Goal: Task Accomplishment & Management: Use online tool/utility

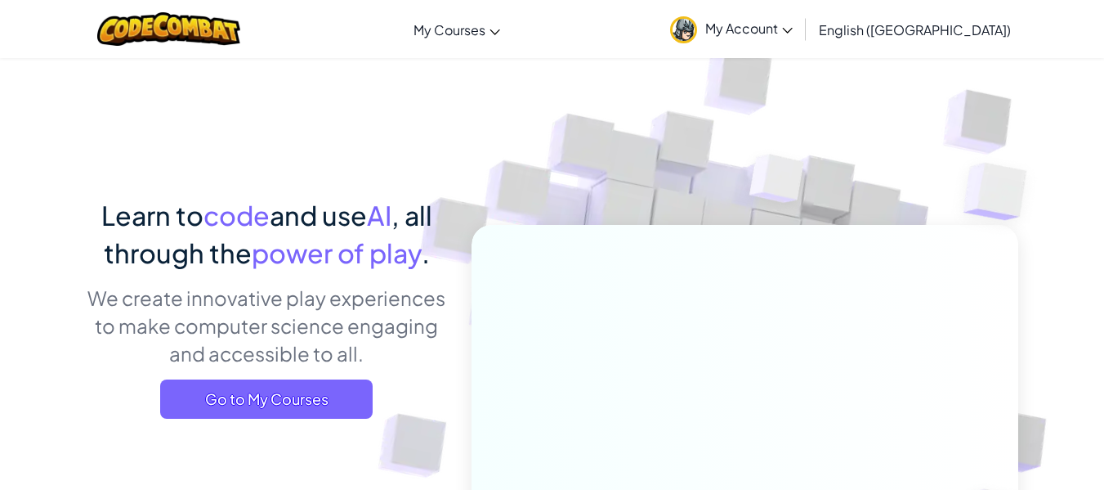
click at [801, 33] on link "My Account" at bounding box center [731, 29] width 139 height 52
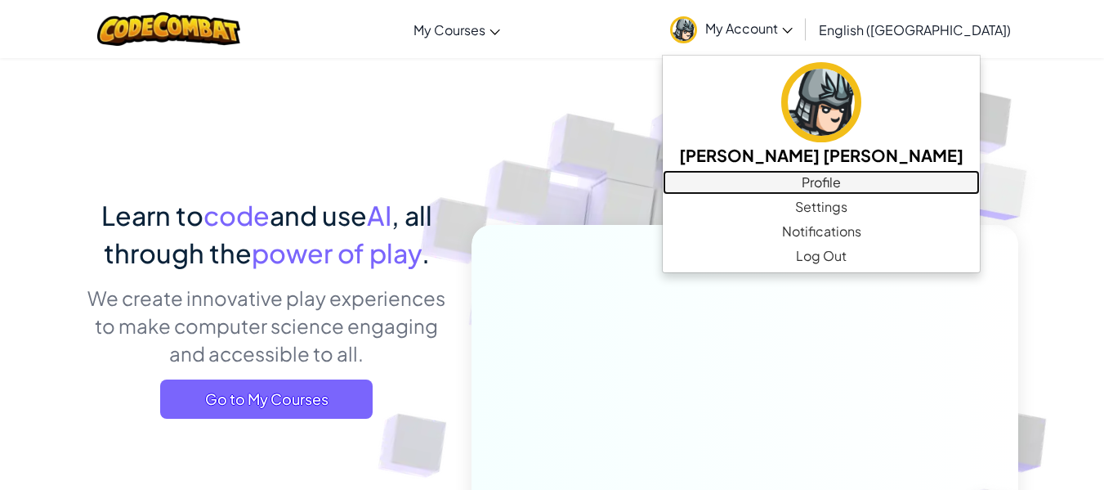
click at [887, 179] on link "Profile" at bounding box center [821, 182] width 317 height 25
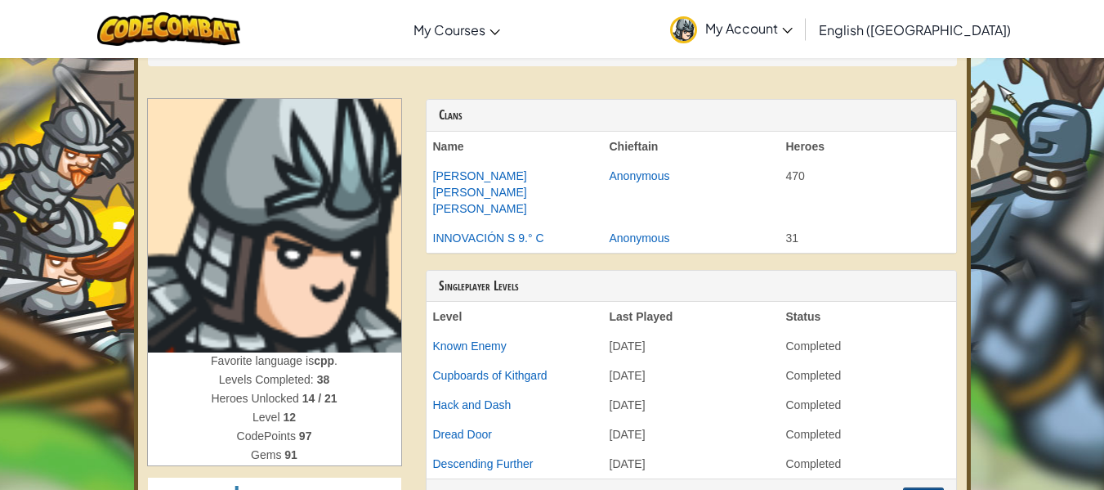
scroll to position [38, 0]
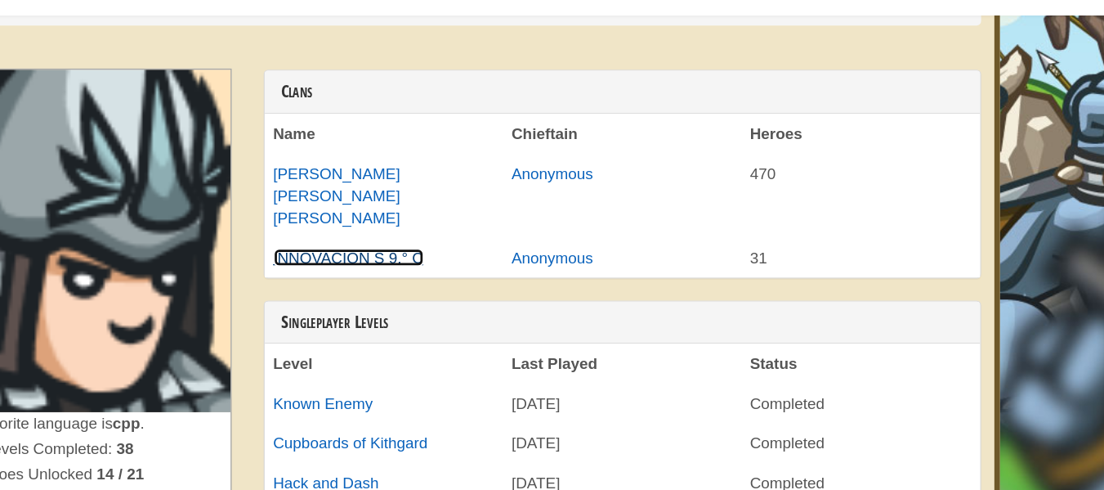
click at [535, 231] on link "INNOVACIÓN S 9.° C" at bounding box center [488, 237] width 111 height 13
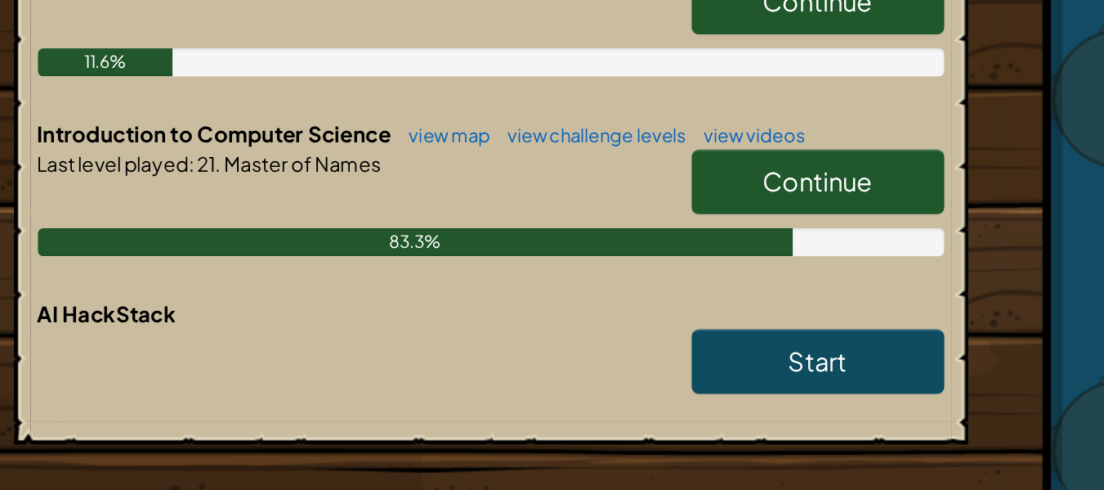
scroll to position [307, 0]
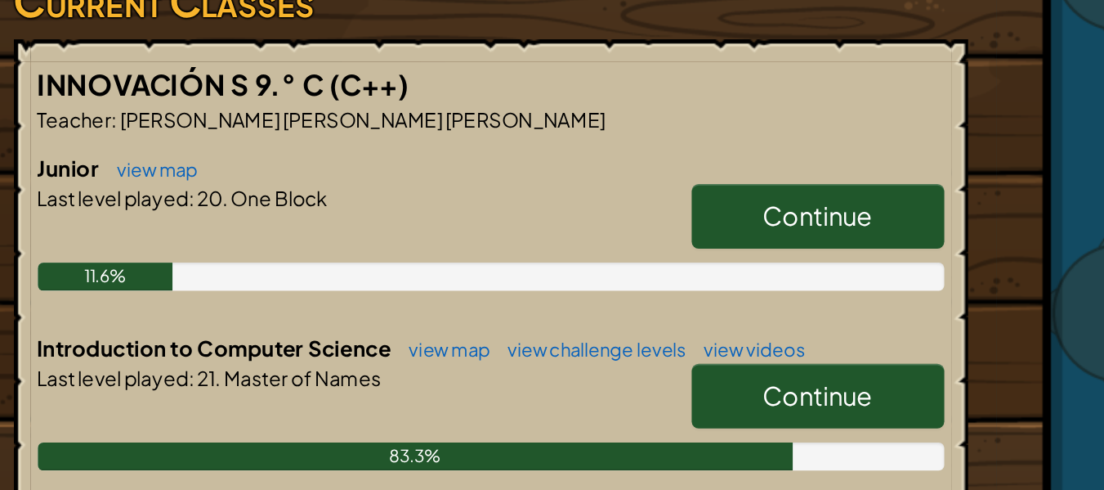
click at [777, 187] on link "Continue" at bounding box center [743, 206] width 147 height 38
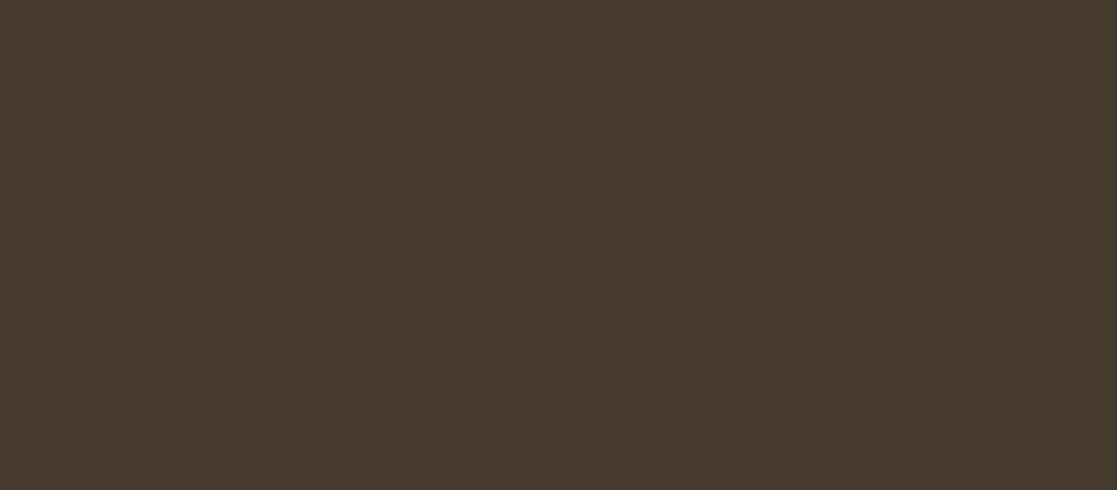
click at [513, 155] on div "powered by Back to Classroom 91 Level 12 English ([GEOGRAPHIC_DATA]) English ([…" at bounding box center [558, 245] width 1117 height 490
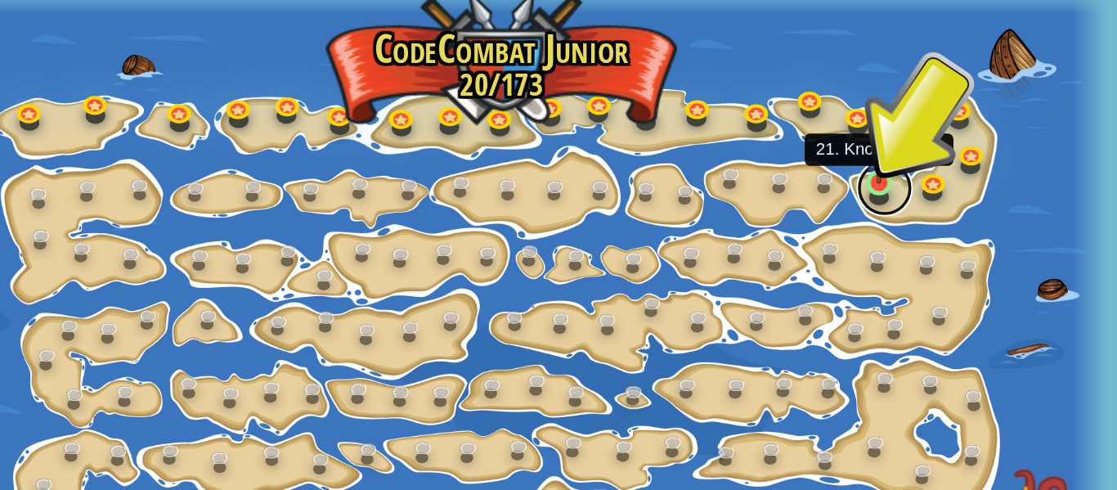
click at [776, 116] on link at bounding box center [781, 116] width 33 height 33
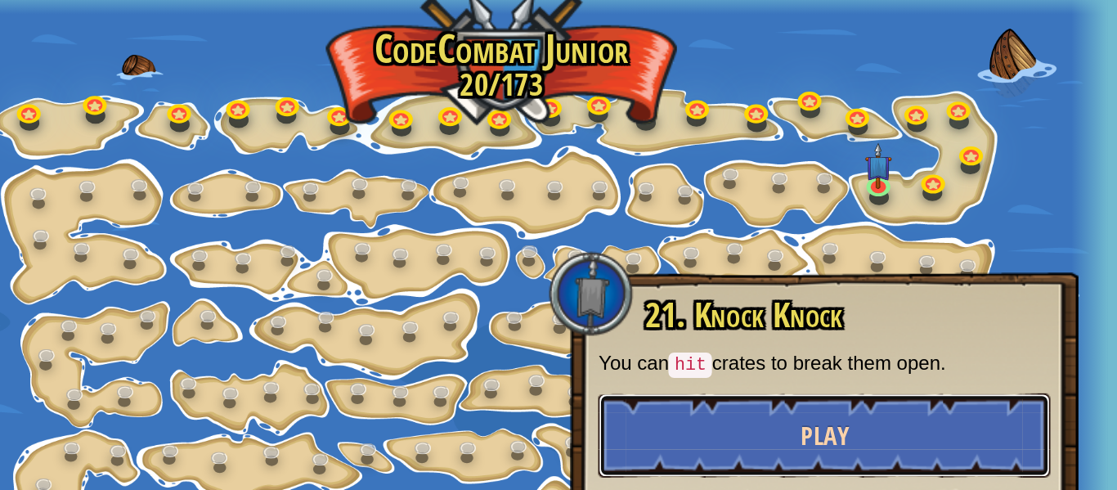
click at [773, 250] on button "Play" at bounding box center [746, 259] width 263 height 49
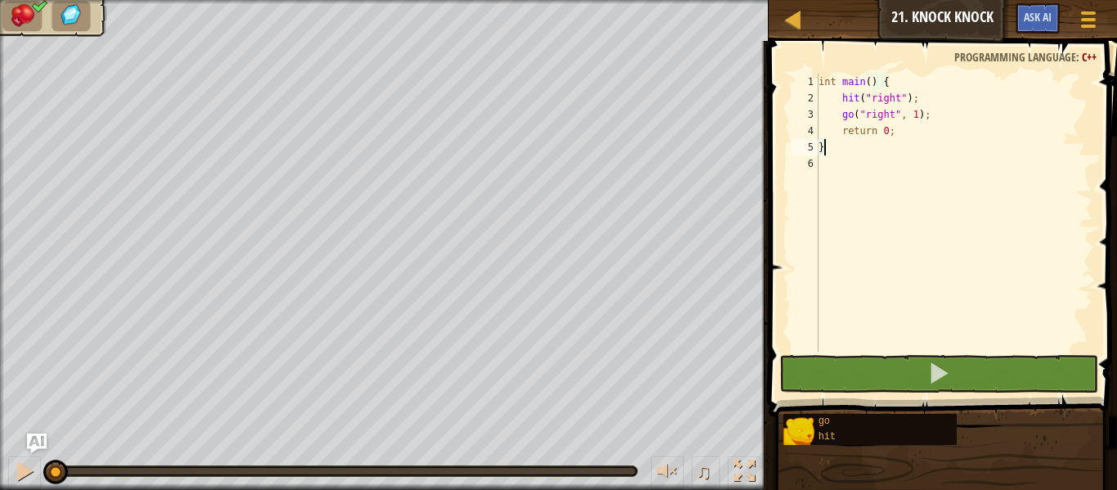
click at [936, 120] on div "int main ( ) { hit ( " right " ) ; go ( " right " , 1 ) ; return 0 ; }" at bounding box center [953, 229] width 277 height 311
click at [911, 108] on div "int main ( ) { hit ( " right " ) ; go ( " right " , 1 ) ; return 0 ; }" at bounding box center [953, 229] width 277 height 311
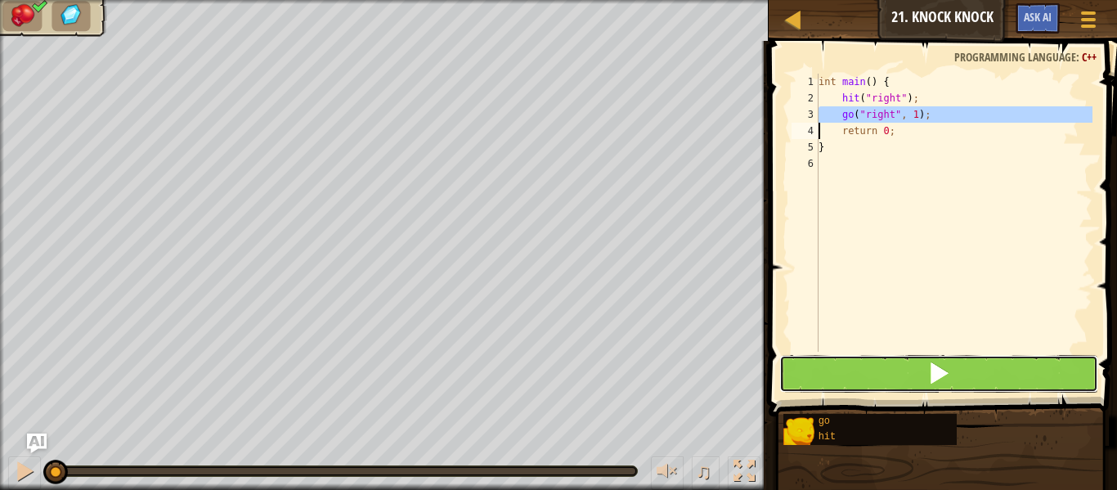
click at [857, 363] on button at bounding box center [938, 374] width 319 height 38
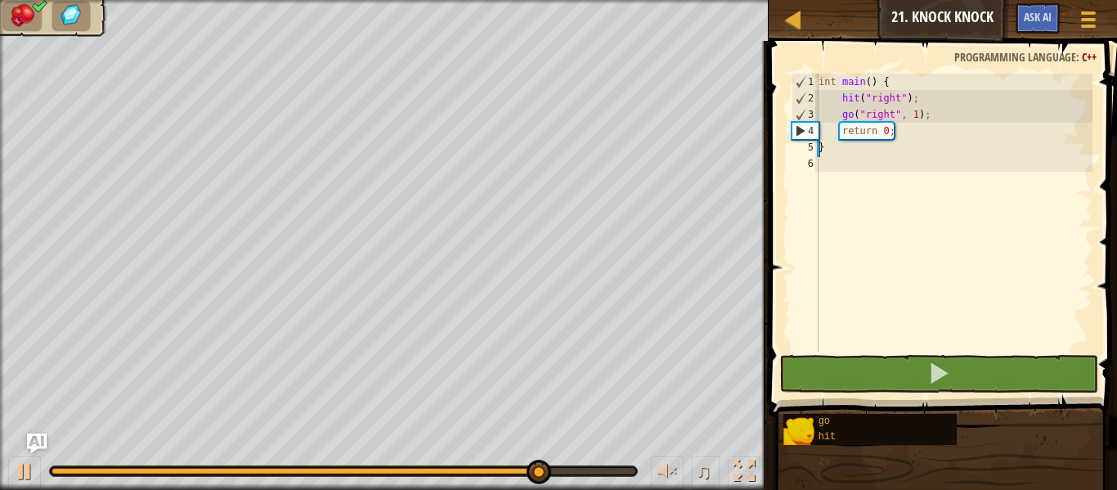
click at [907, 111] on div "int main ( ) { hit ( " right " ) ; go ( " right " , 1 ) ; return 0 ; }" at bounding box center [953, 229] width 277 height 311
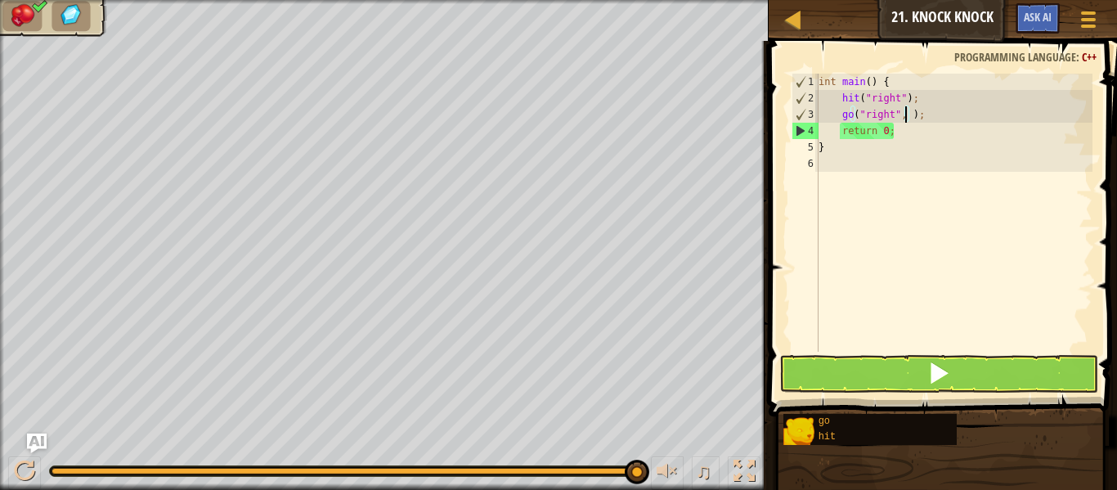
scroll to position [7, 7]
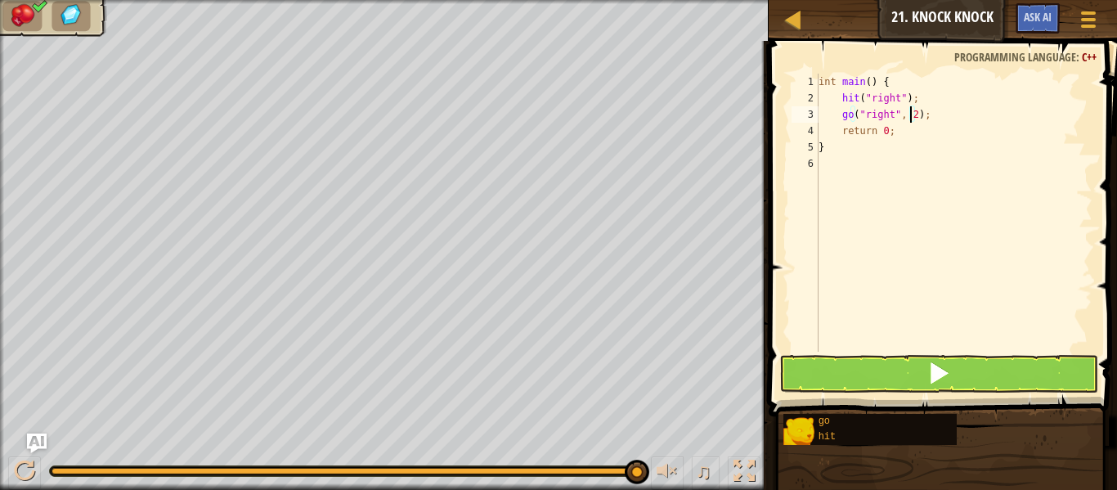
type textarea "go("right", 2);"
click at [803, 365] on button at bounding box center [938, 374] width 319 height 38
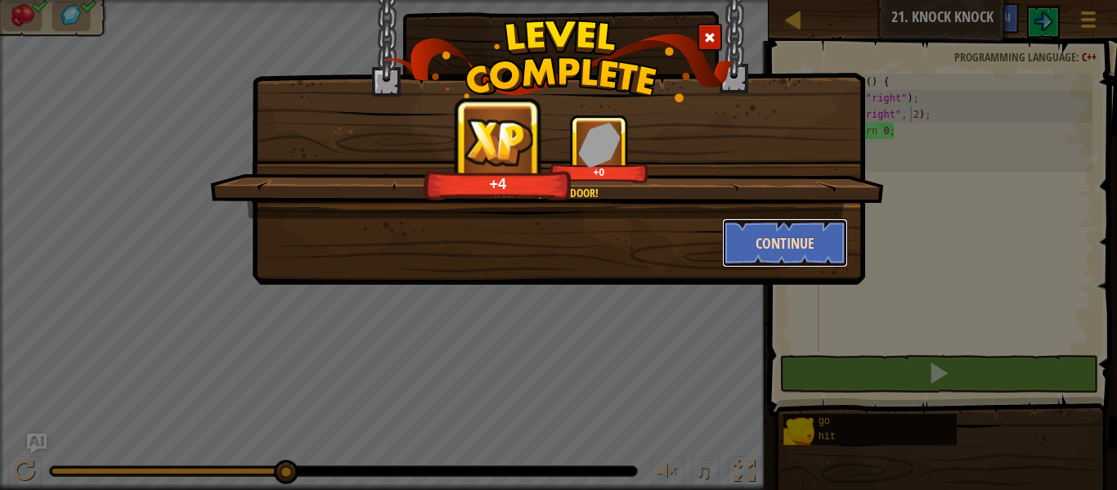
click at [768, 248] on button "Continue" at bounding box center [785, 242] width 127 height 49
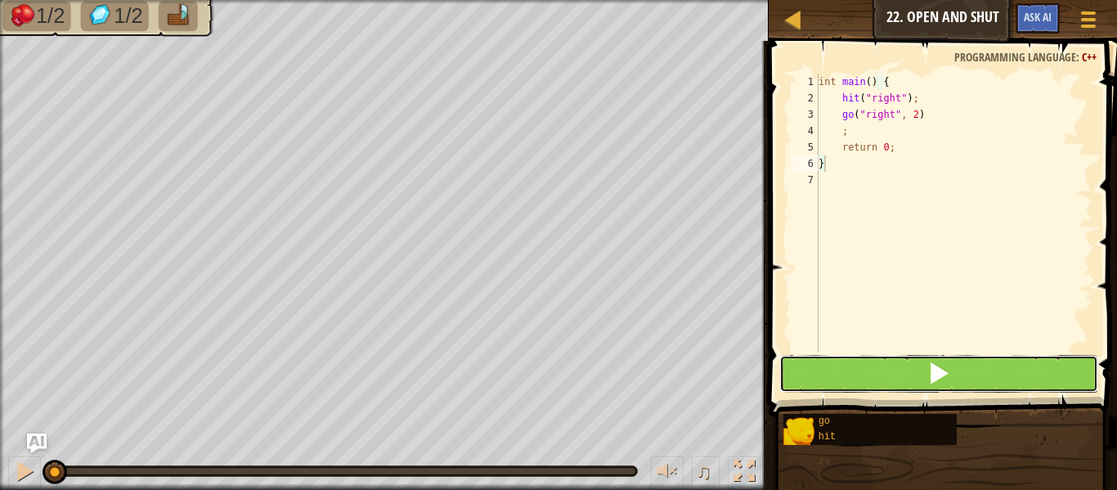
click at [834, 384] on button at bounding box center [938, 374] width 319 height 38
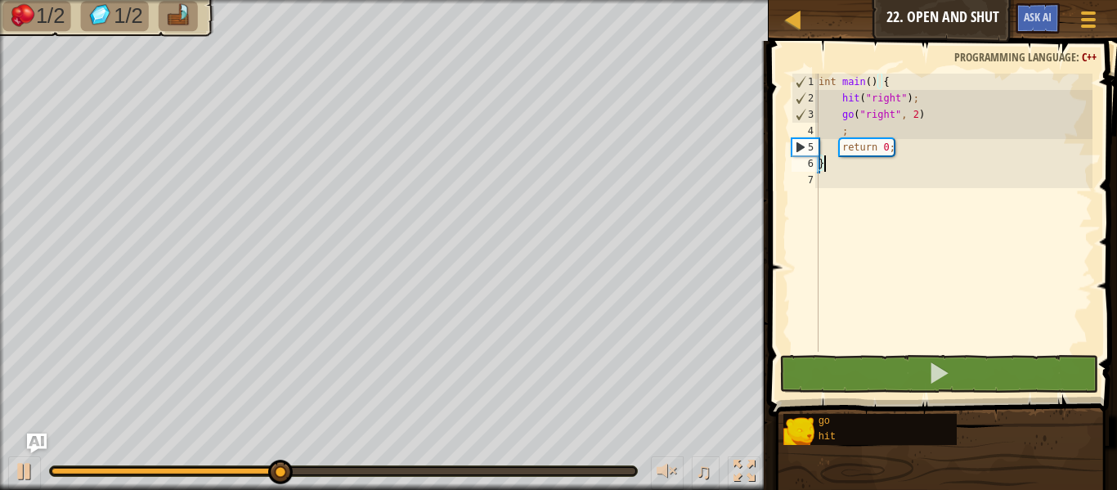
click at [943, 115] on div "int main ( ) { hit ( " right " ) ; go ( " right " , 2 ) ; return 0 ; }" at bounding box center [953, 229] width 277 height 311
type textarea "go("right", 2)"
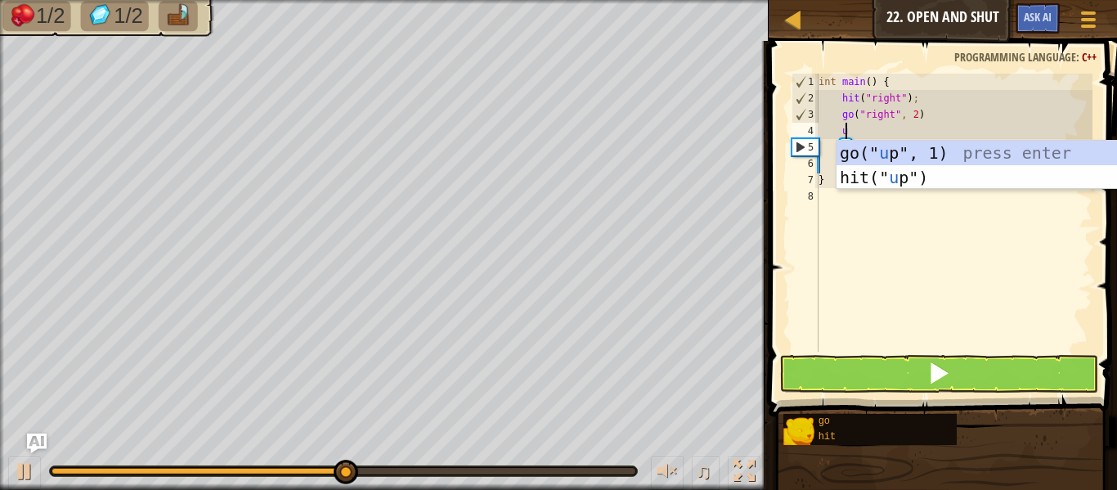
type textarea "up"
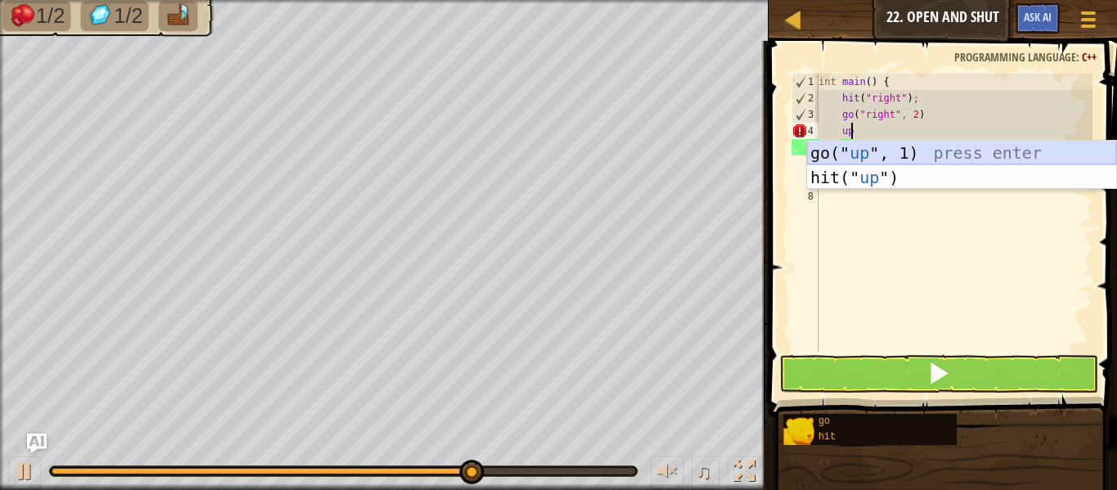
click at [927, 144] on div "go(" up ", 1) press enter hit(" up ") press enter" at bounding box center [961, 190] width 309 height 98
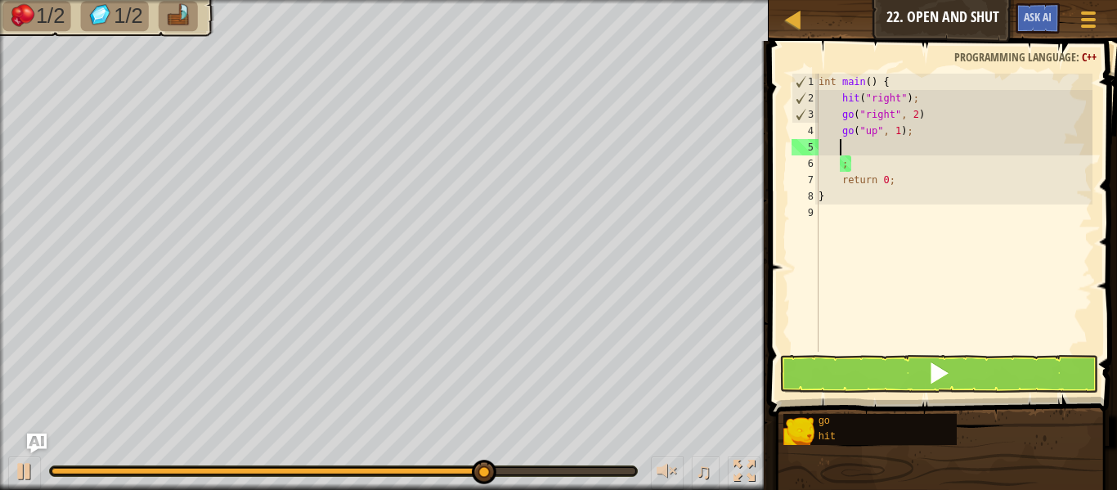
scroll to position [7, 1]
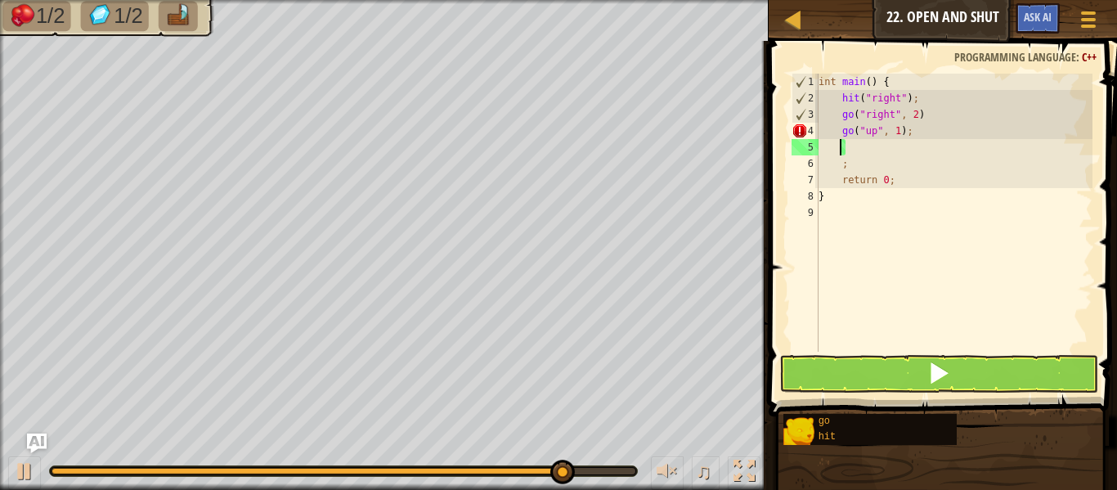
type textarea "h"
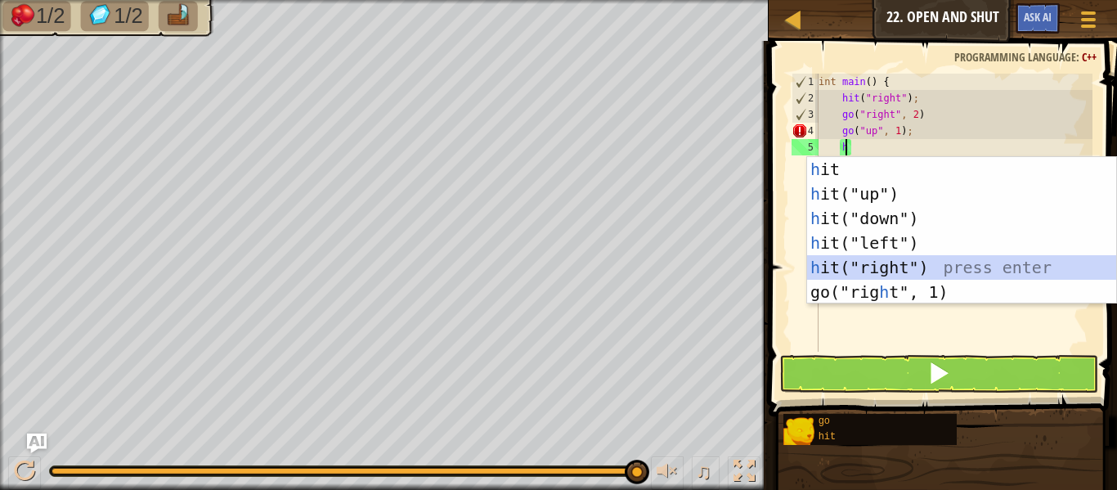
click at [900, 271] on div "h it press enter h it("up") press enter h it("down") press enter h it("left") p…" at bounding box center [961, 255] width 309 height 196
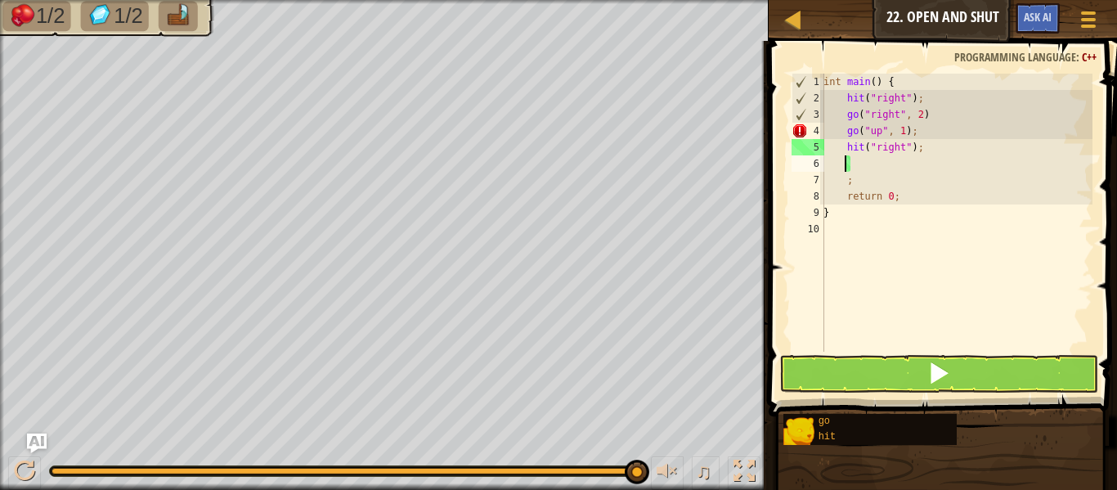
type textarea "m"
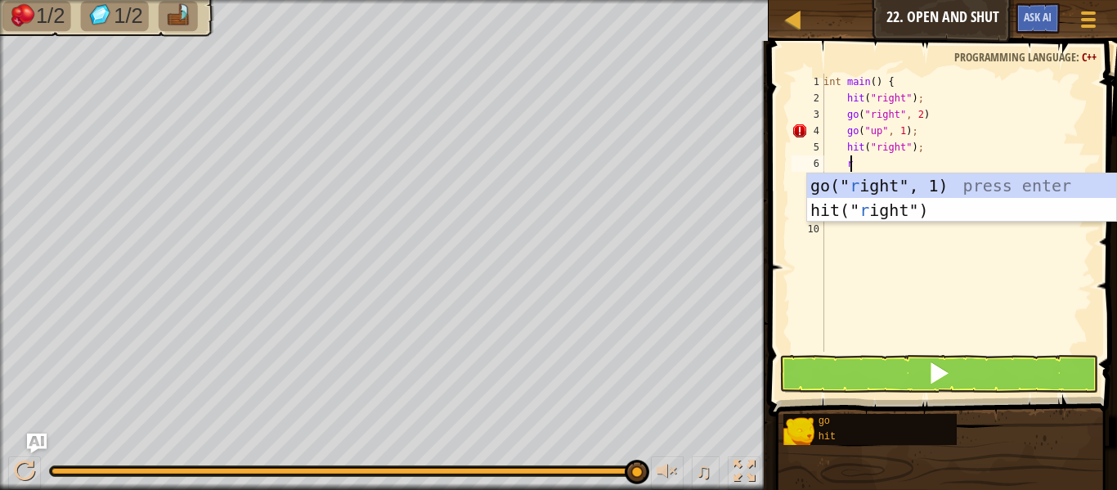
type textarea "ri"
click at [941, 186] on div "go(" ri ght", 1) press enter hit(" ri ght") press enter" at bounding box center [961, 222] width 309 height 98
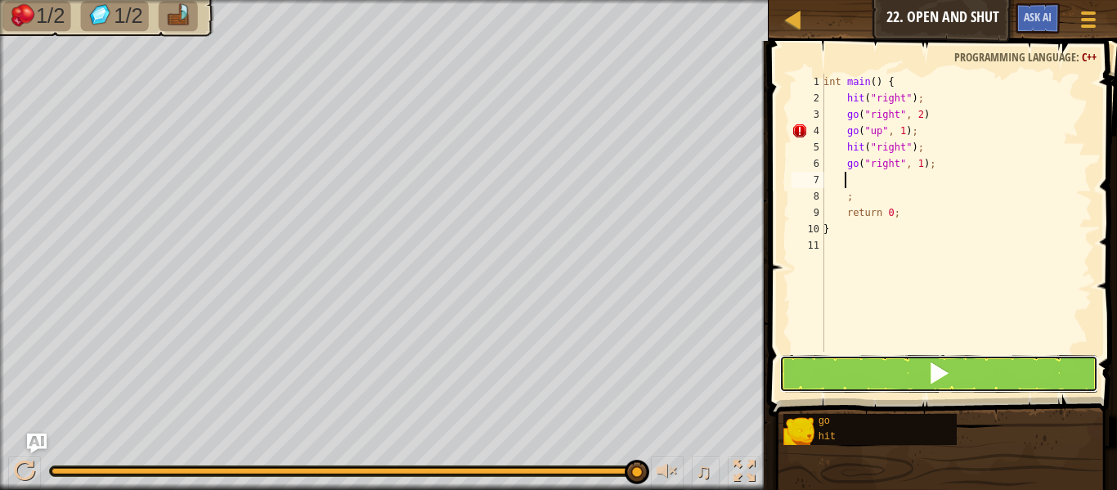
click at [858, 375] on button at bounding box center [938, 374] width 319 height 38
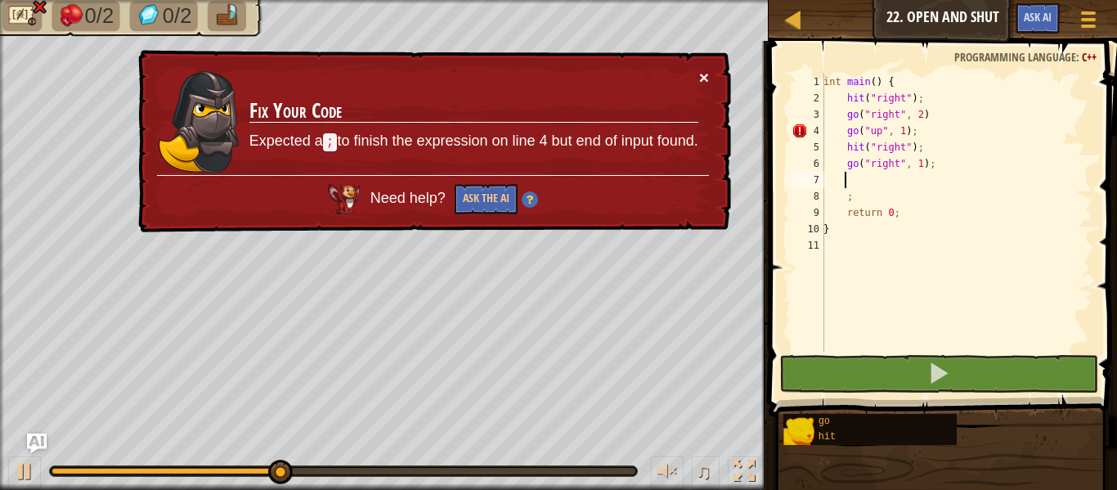
click at [708, 78] on button "×" at bounding box center [704, 77] width 10 height 17
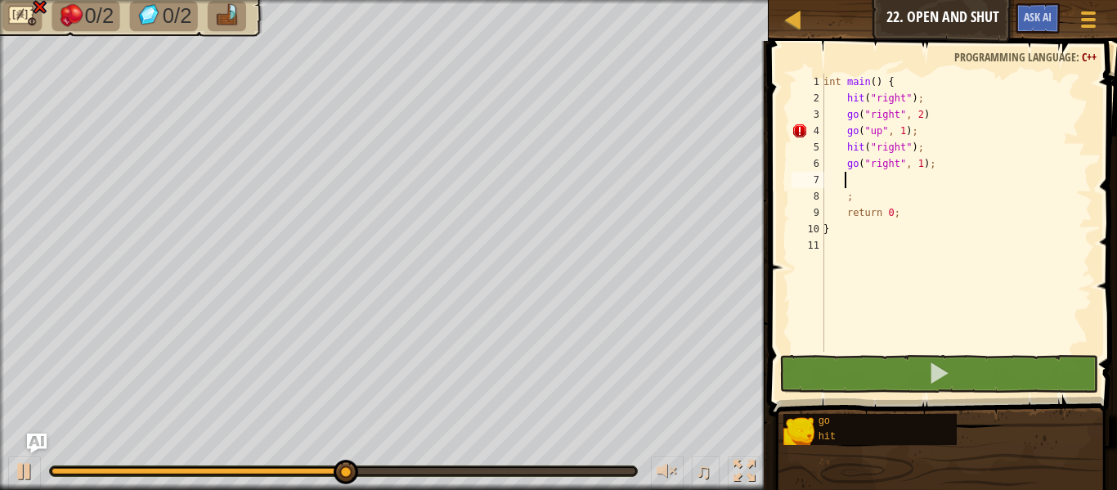
click at [870, 191] on div "int main ( ) { hit ( " right " ) ; go ( " right " , 2 ) go ( " up " , 1 ) ; hit…" at bounding box center [956, 229] width 272 height 311
type textarea ";"
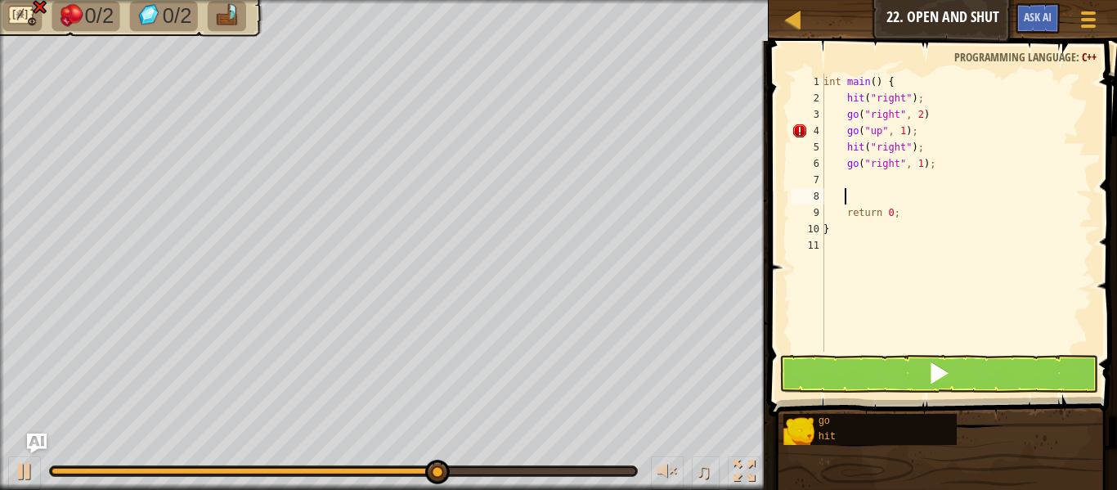
scroll to position [7, 0]
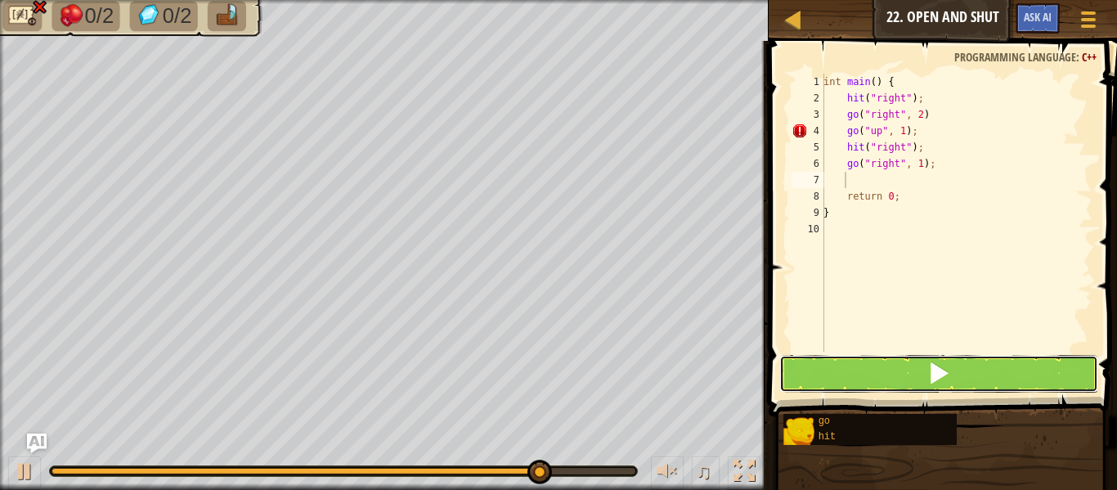
click at [876, 361] on button at bounding box center [938, 374] width 319 height 38
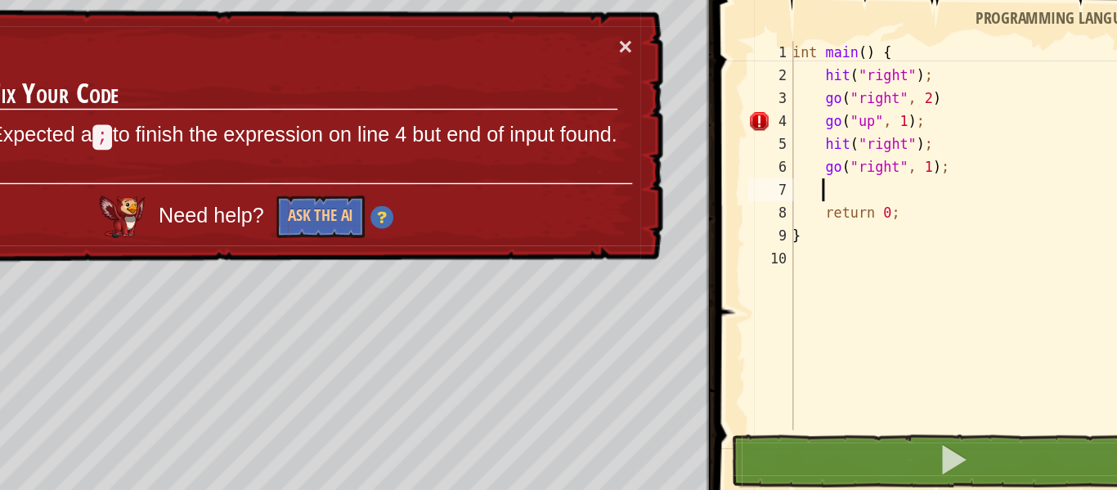
click at [938, 114] on div "int main ( ) { hit ( " right " ) ; go ( " right " , 2 ) go ( " up " , 1 ) ; hit…" at bounding box center [956, 229] width 272 height 311
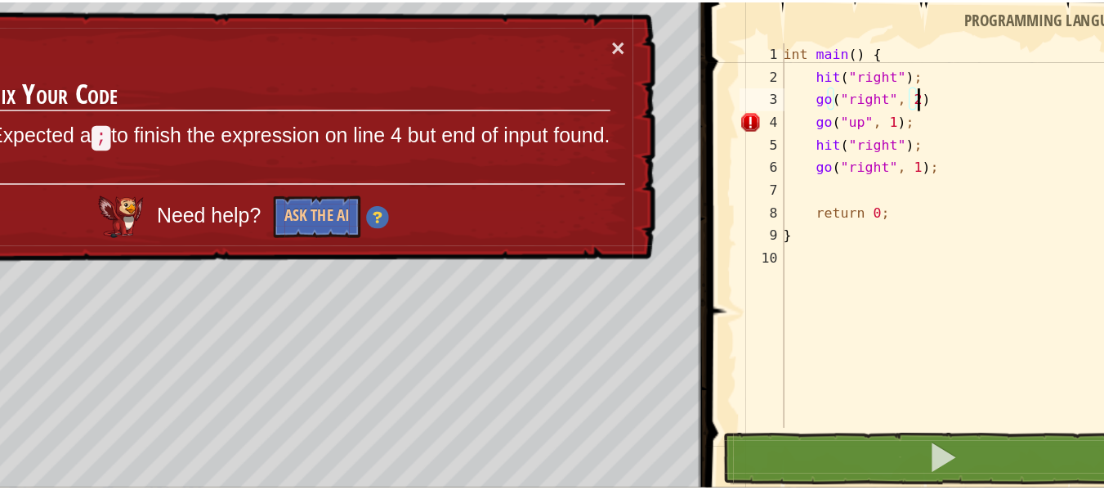
scroll to position [7, 7]
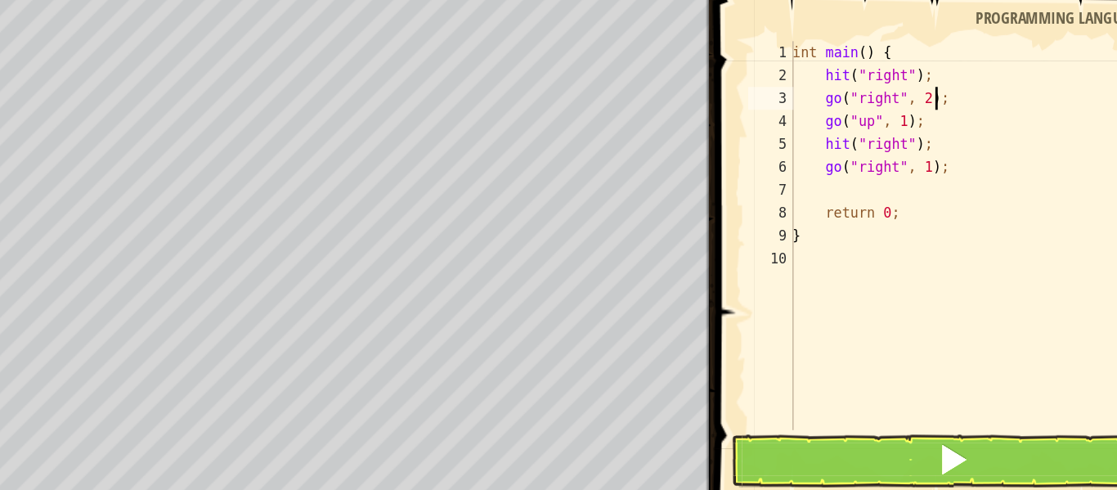
type textarea "go("right", 2);"
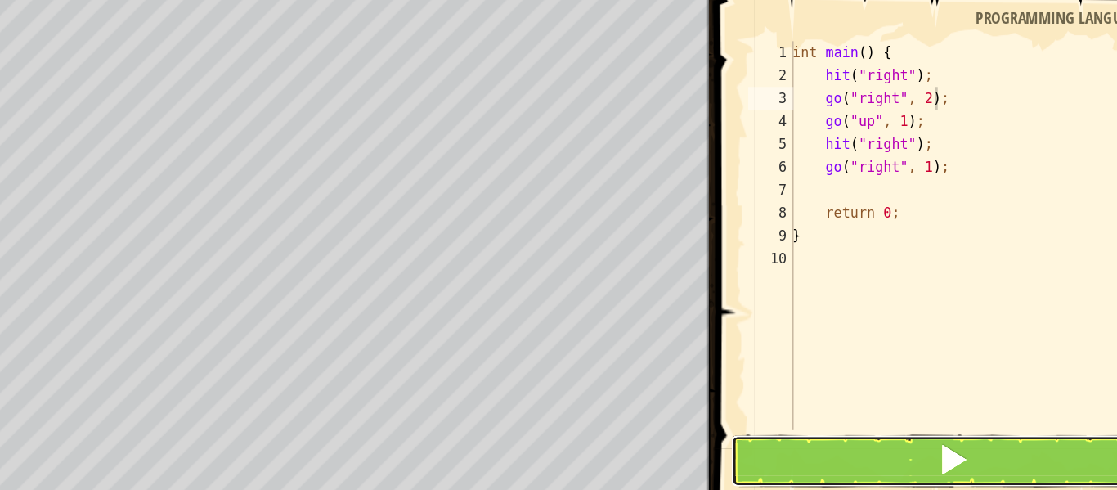
click at [858, 365] on button at bounding box center [938, 374] width 319 height 38
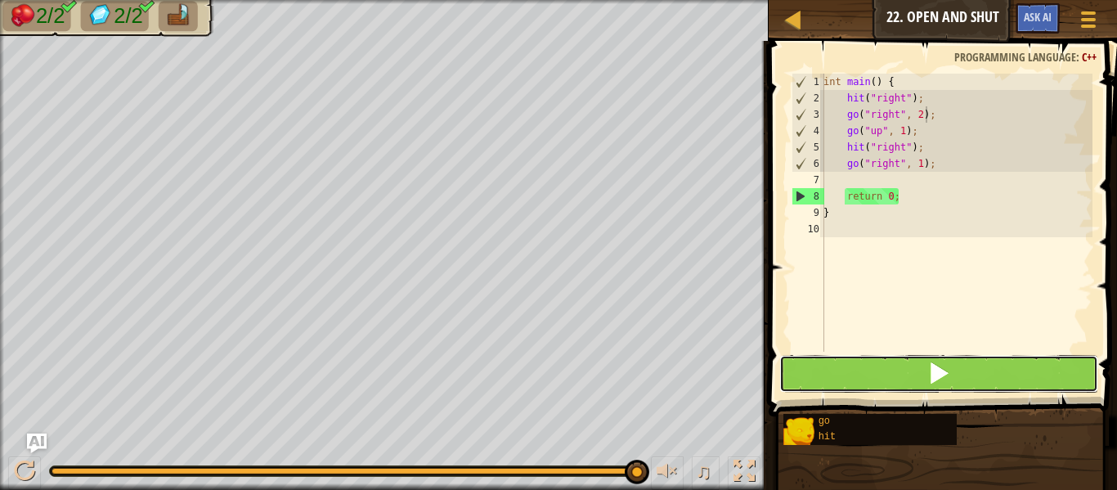
click at [871, 370] on button at bounding box center [938, 374] width 319 height 38
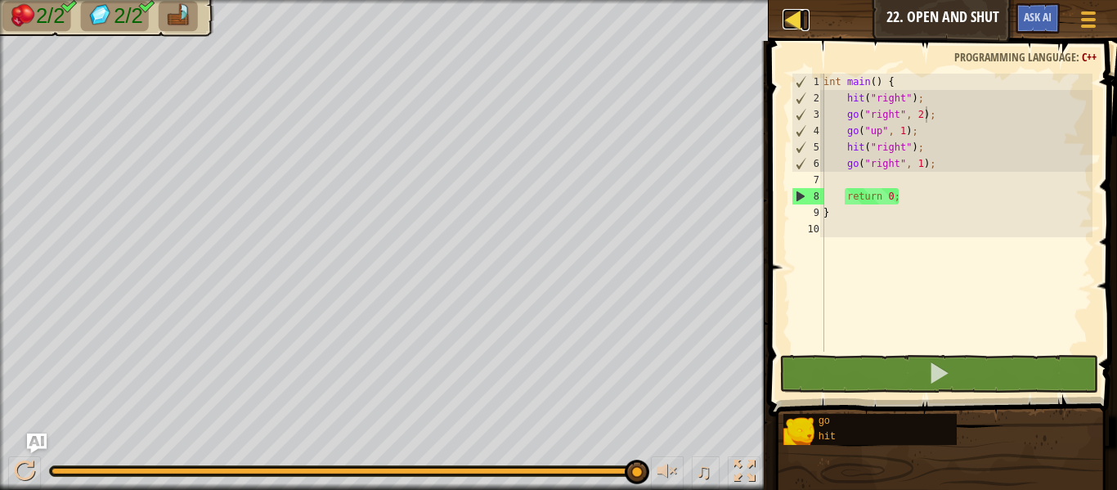
click at [794, 20] on div at bounding box center [792, 19] width 20 height 20
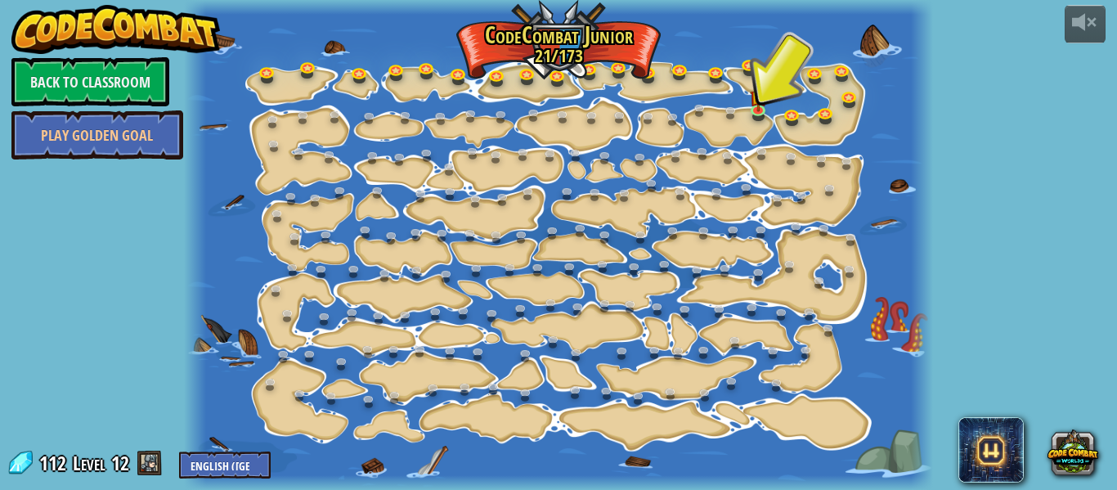
click at [108, 34] on img at bounding box center [115, 29] width 209 height 49
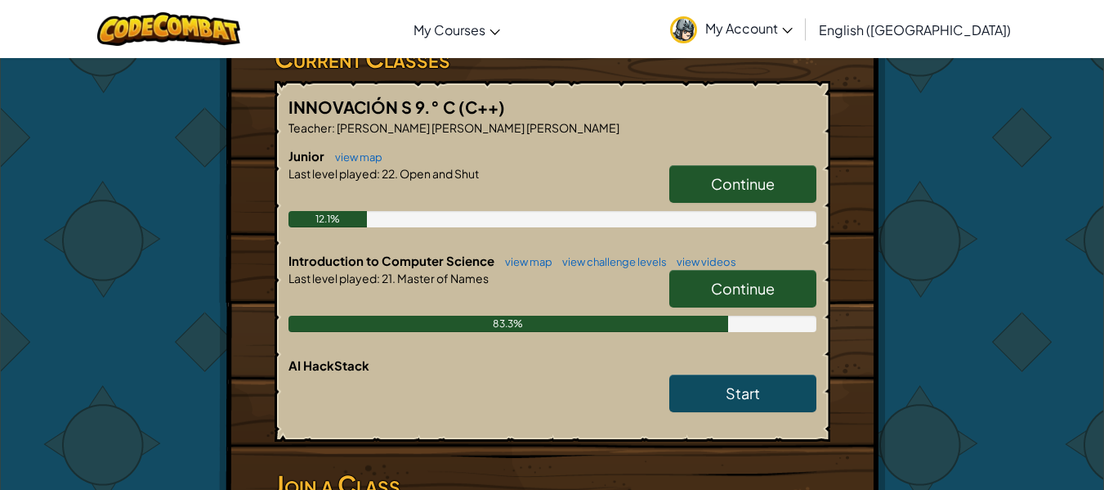
scroll to position [315, 0]
